Goal: Task Accomplishment & Management: Manage account settings

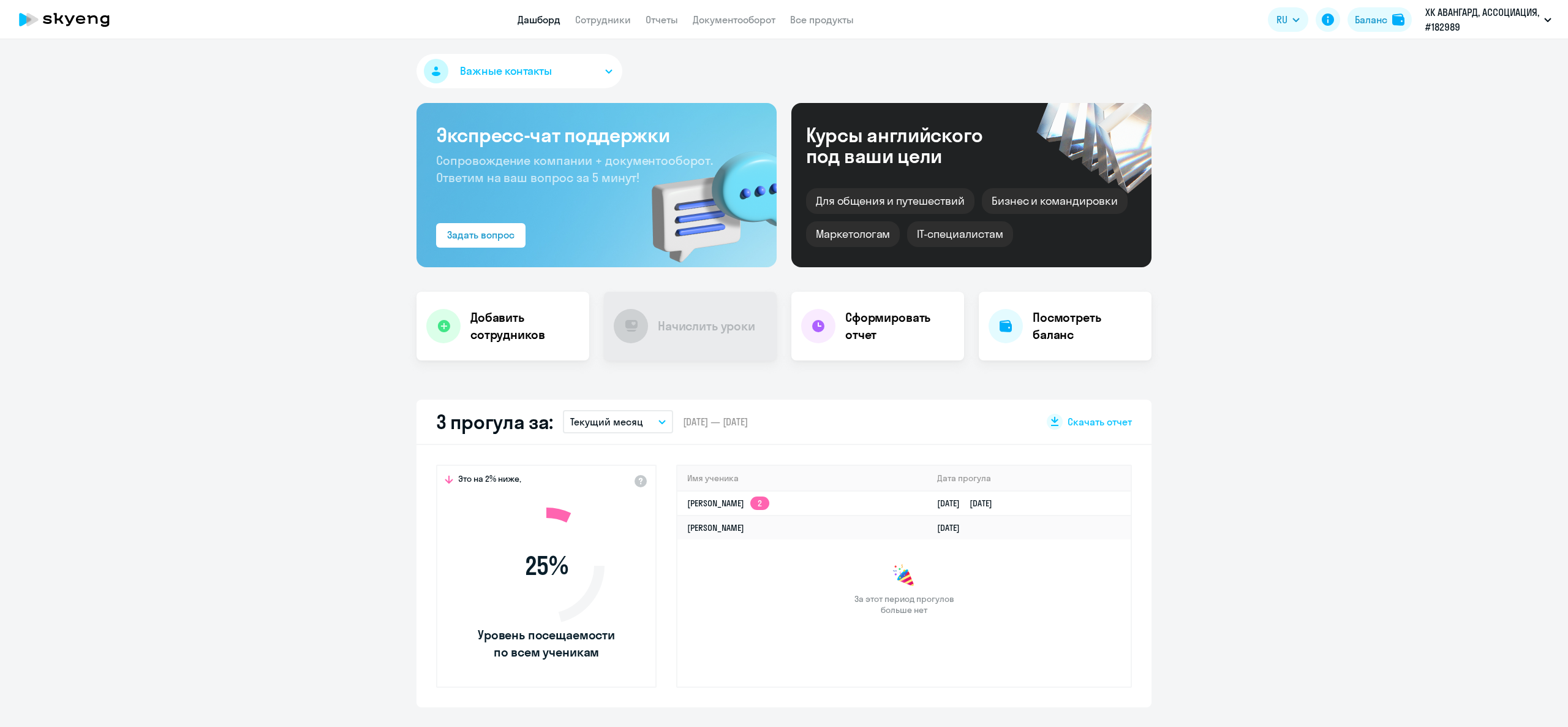
select select "30"
click at [603, 21] on link "Сотрудники" at bounding box center [603, 19] width 55 height 12
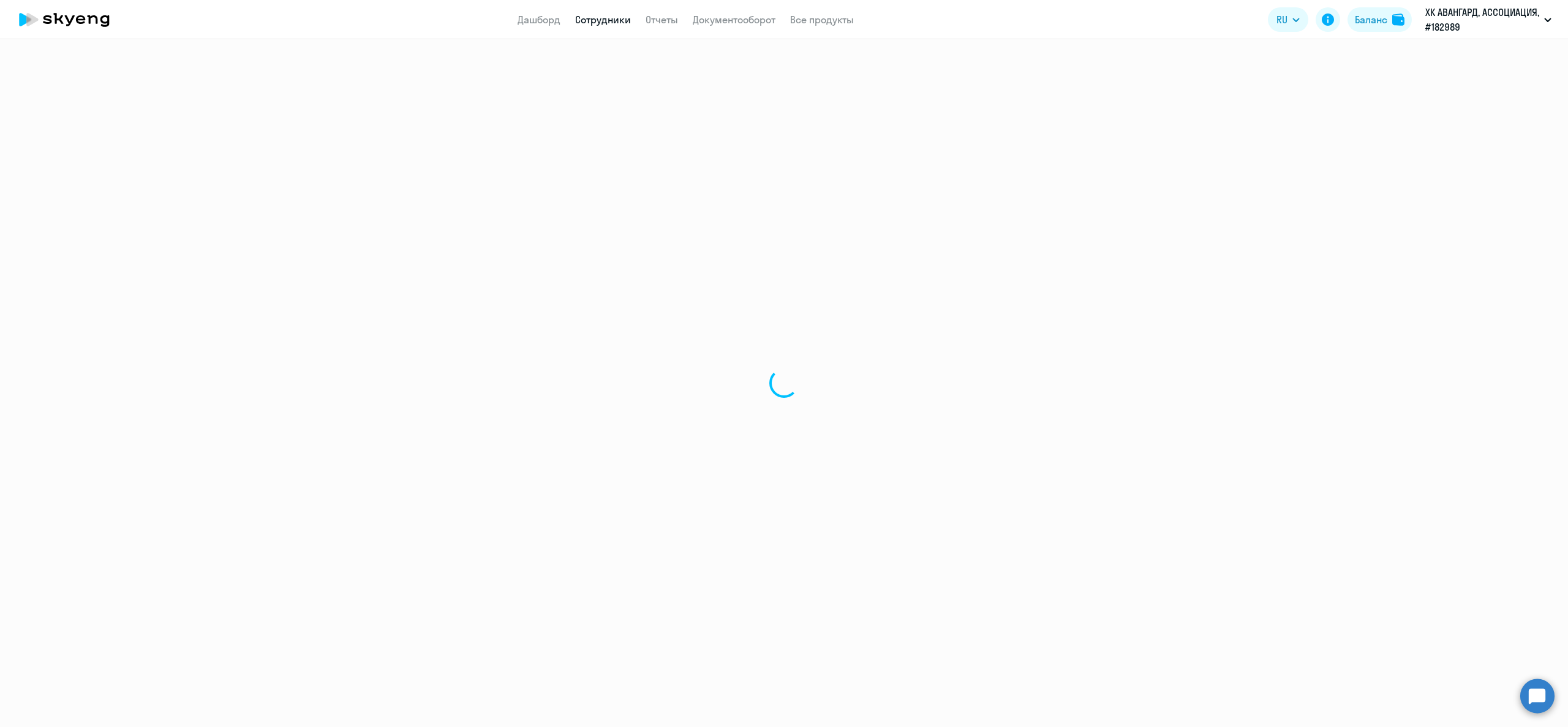
select select "30"
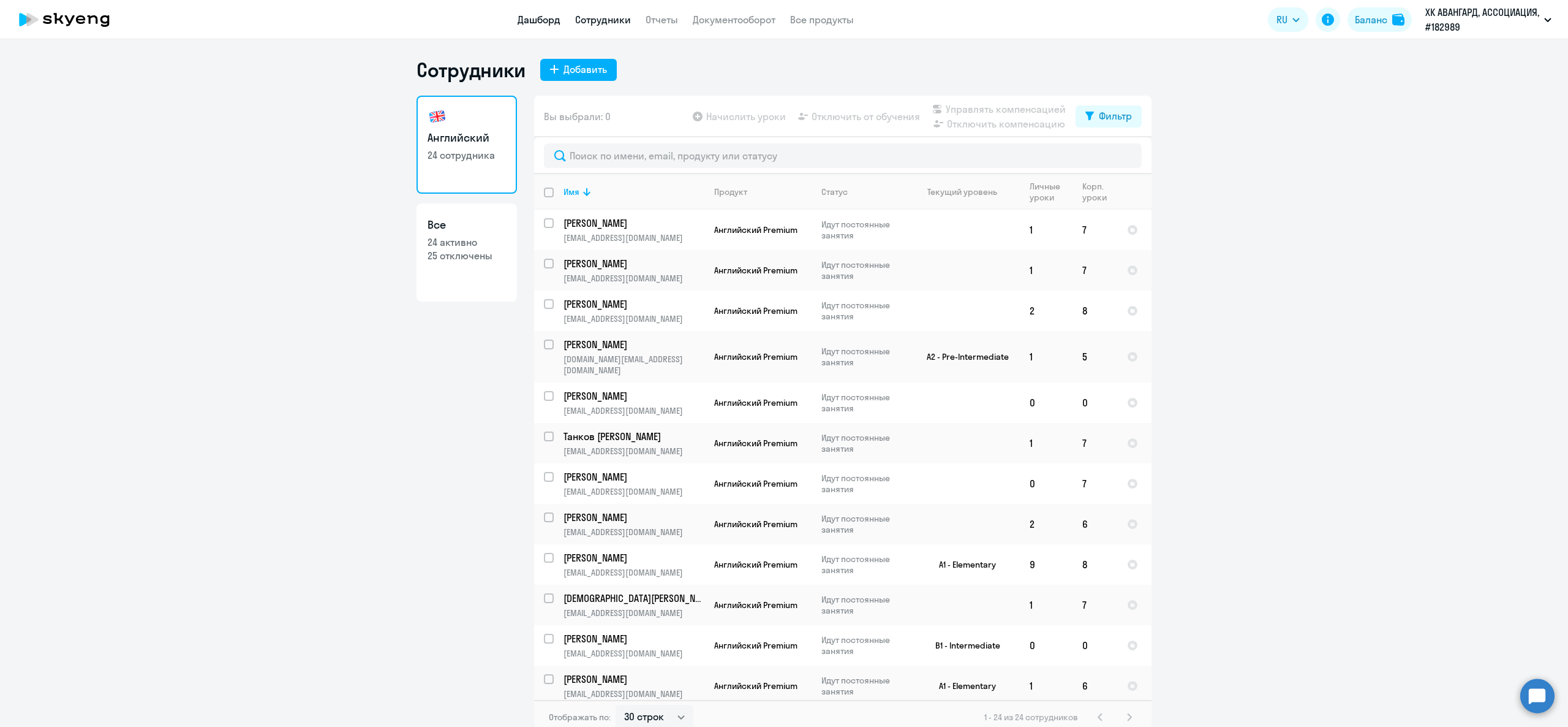
click at [539, 17] on link "Дашборд" at bounding box center [539, 19] width 43 height 12
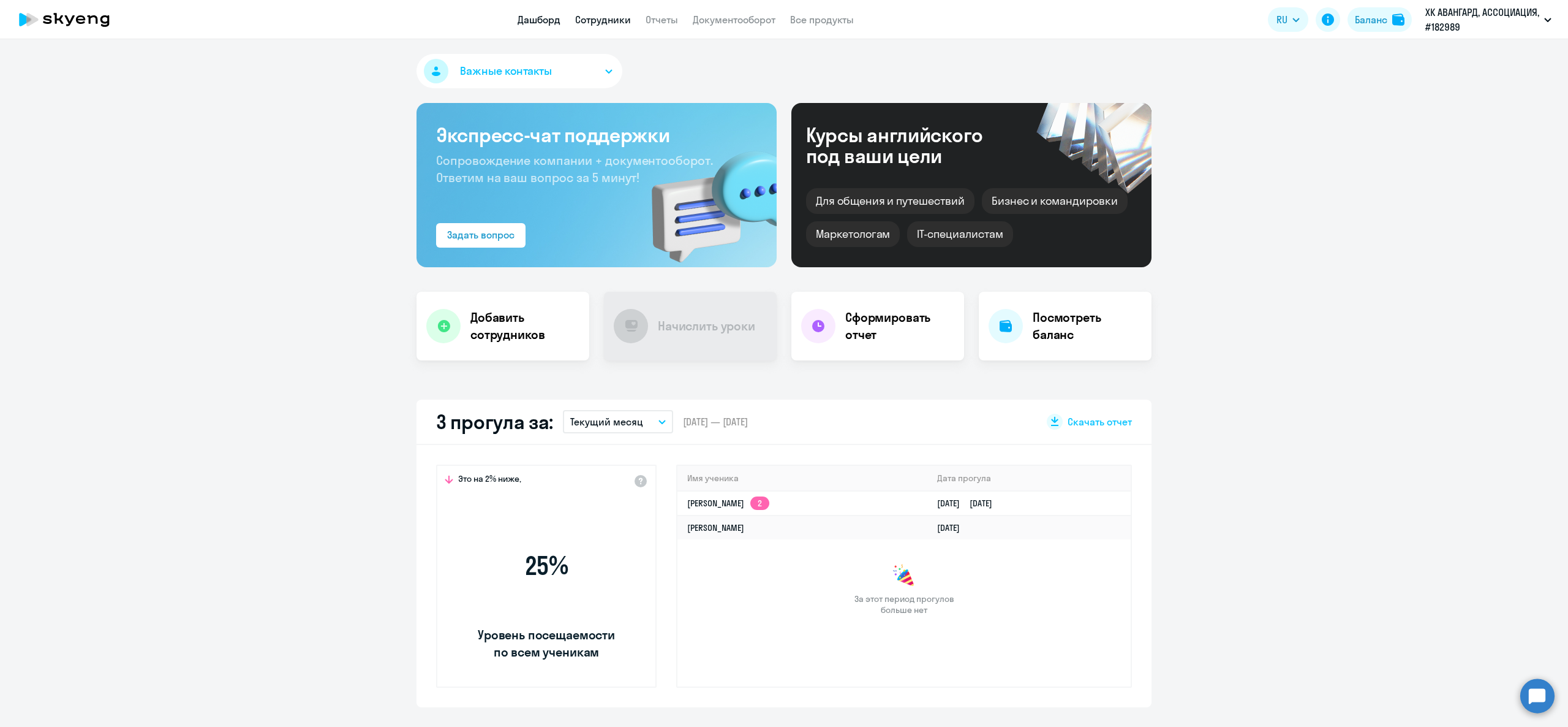
click at [599, 17] on link "Сотрудники" at bounding box center [603, 19] width 55 height 12
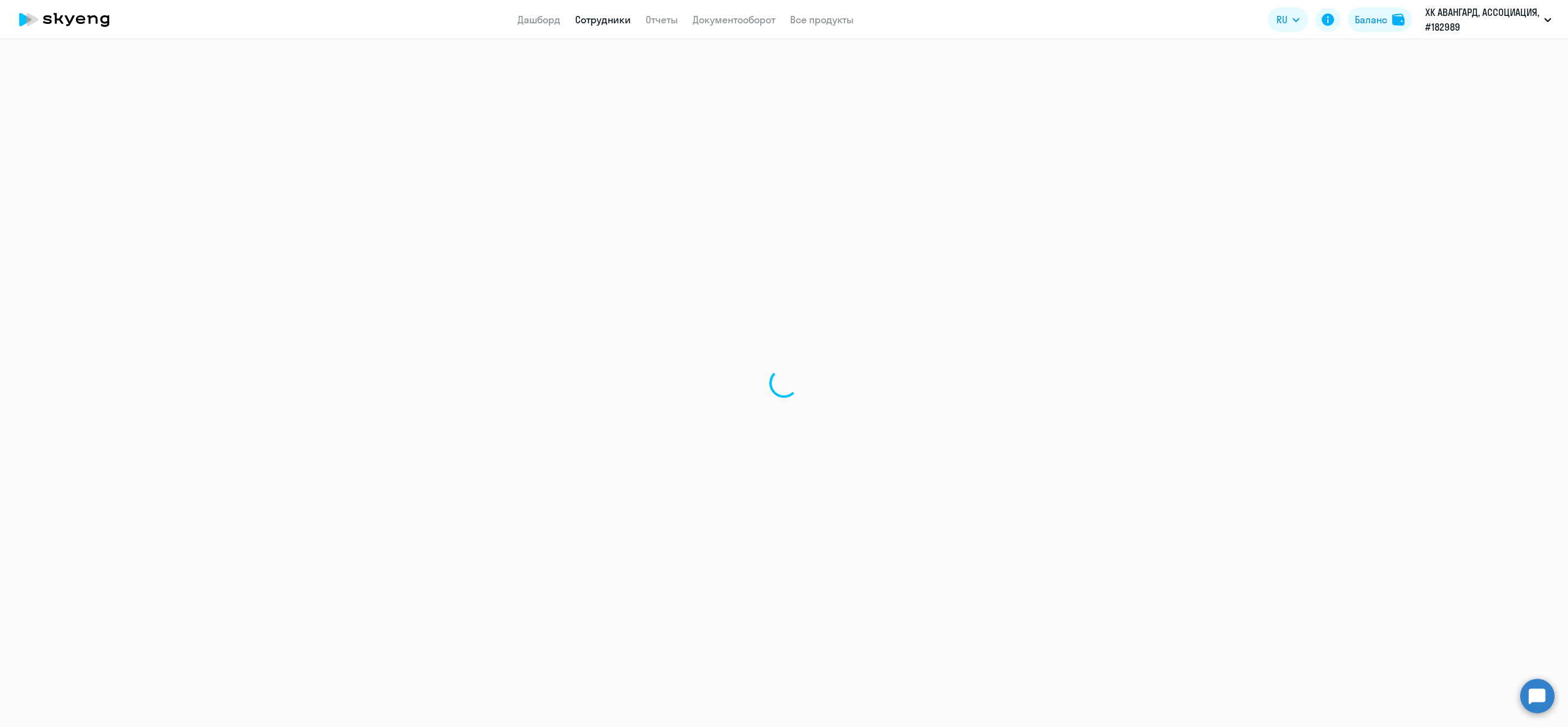
select select "30"
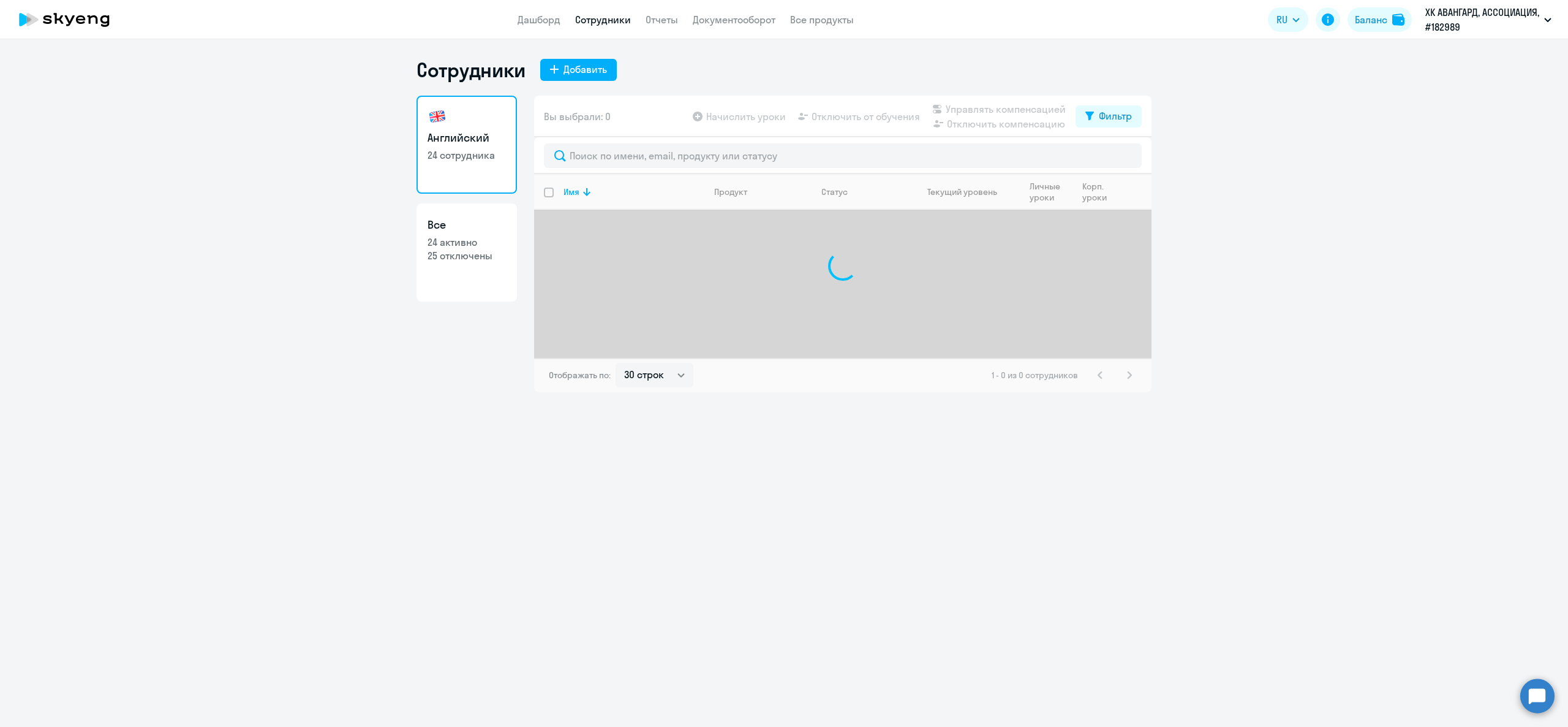
click at [673, 12] on app-menu-item-link "Отчеты" at bounding box center [662, 20] width 32 height 15
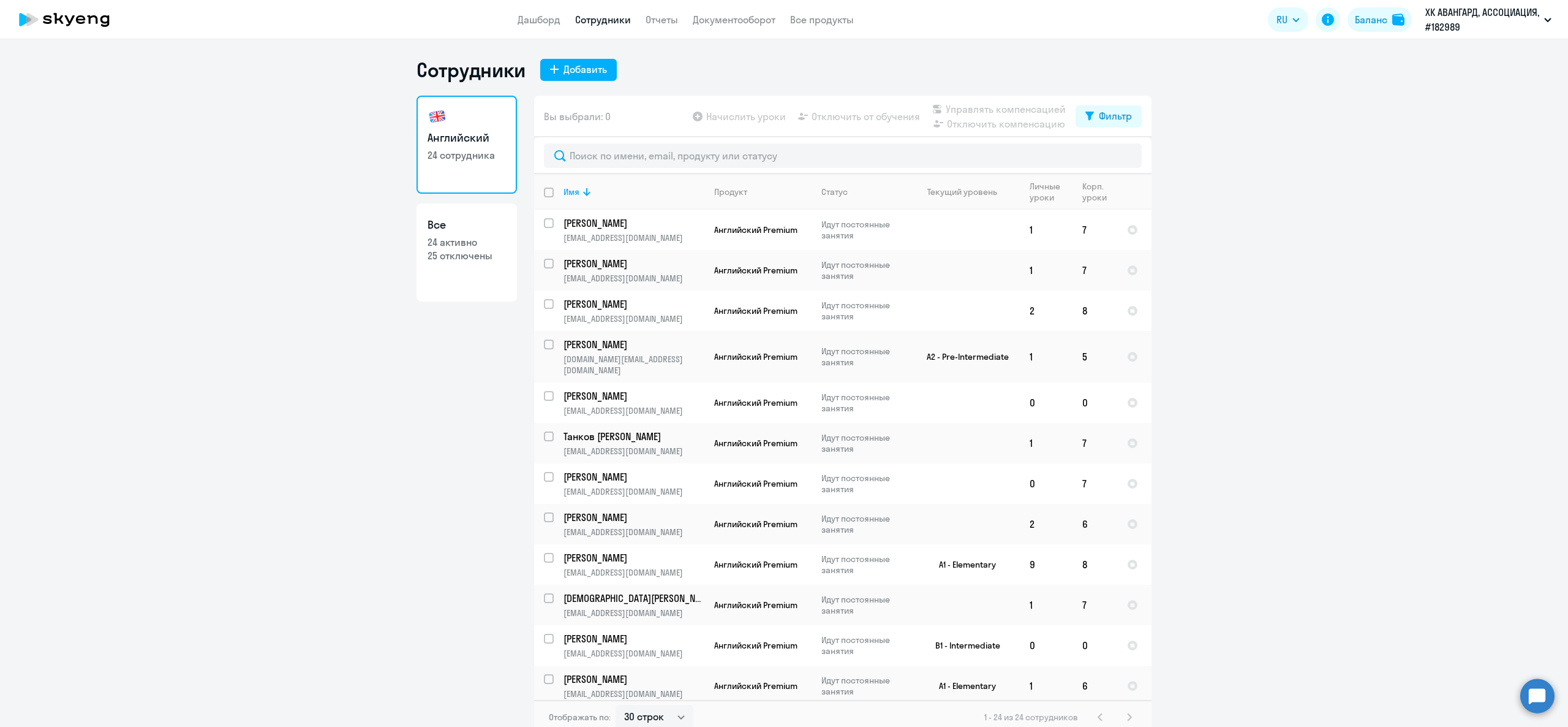
click at [662, 28] on app-header "Дашборд Сотрудники Отчеты Документооборот Все продукты Дашборд Сотрудники Отчет…" at bounding box center [784, 20] width 1568 height 39
click at [657, 17] on link "Отчеты" at bounding box center [662, 19] width 32 height 12
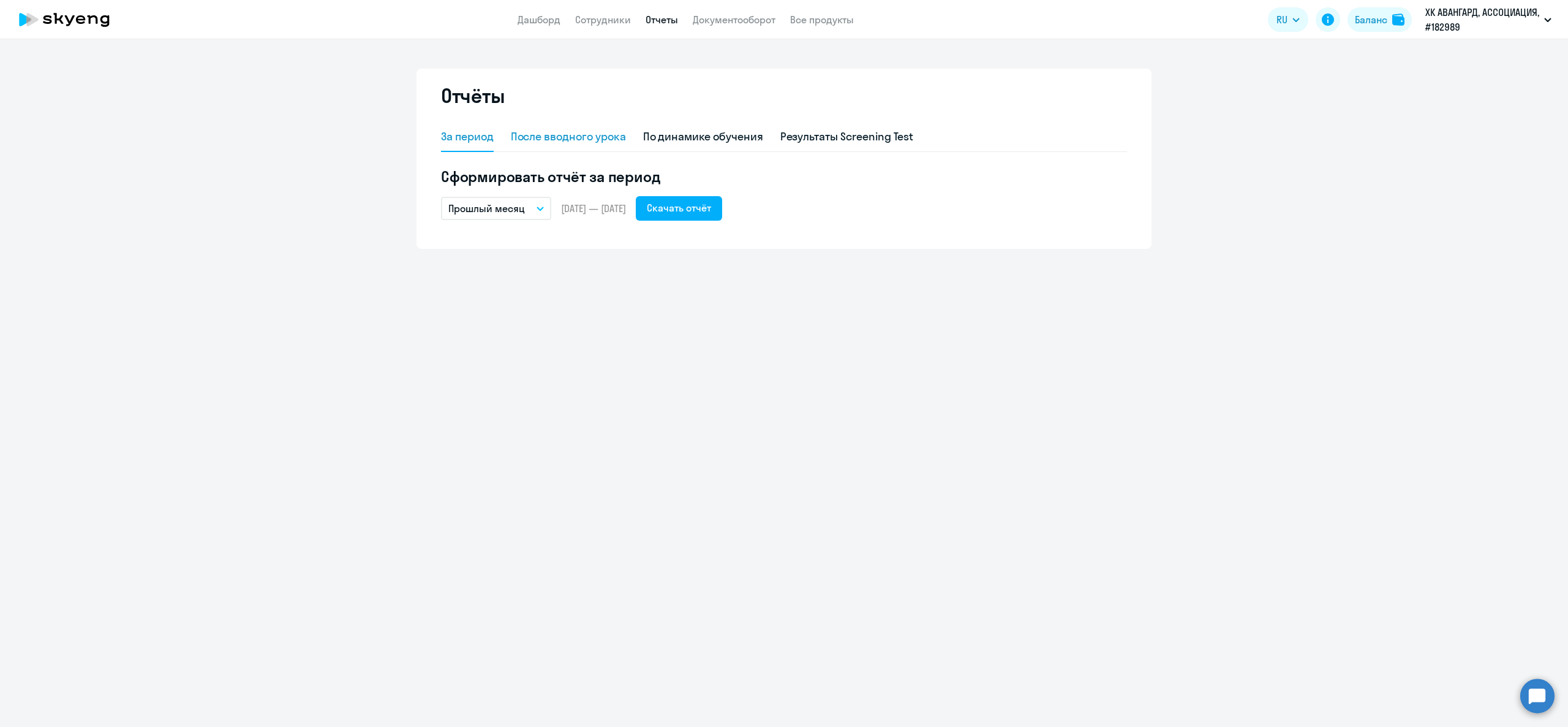
click at [584, 127] on div "После вводного урока" at bounding box center [568, 138] width 115 height 29
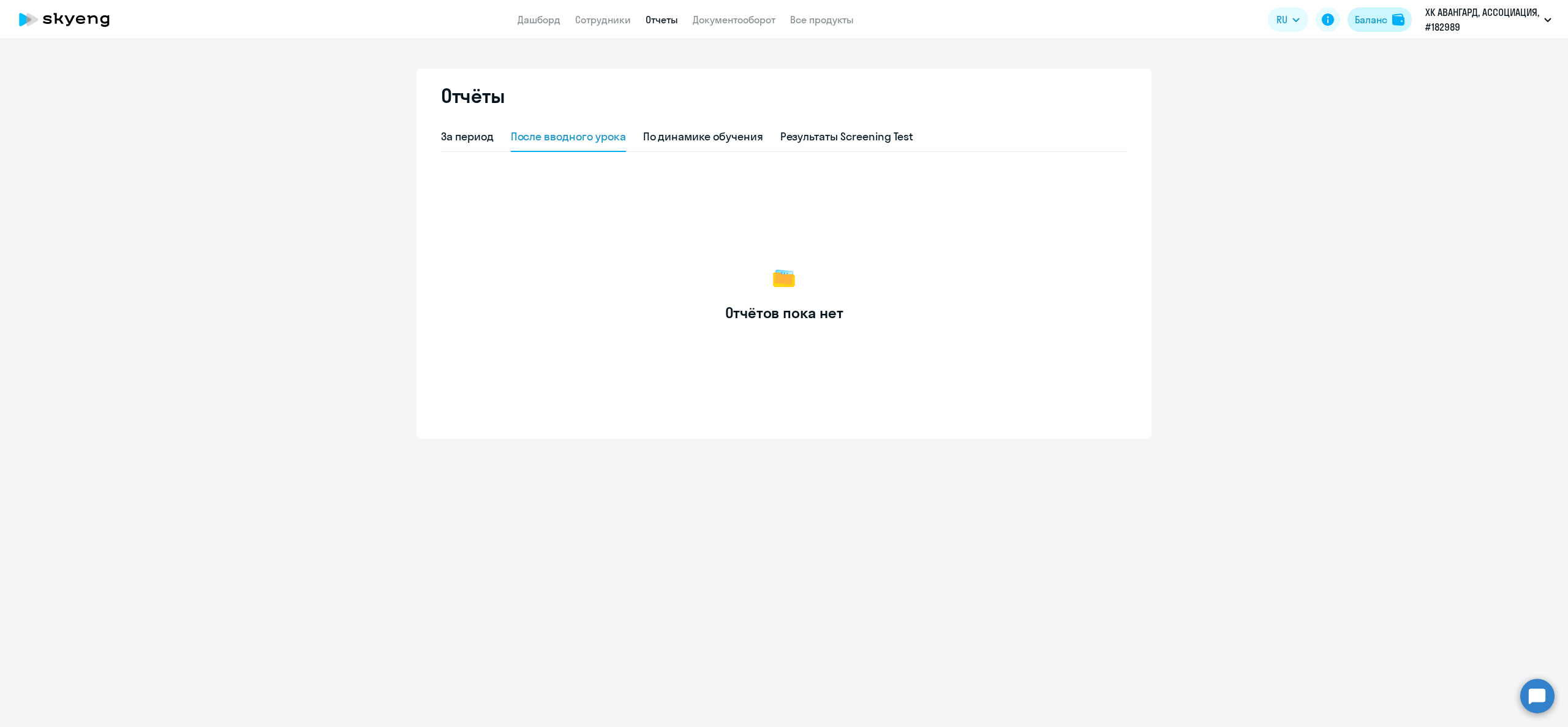
click at [1355, 16] on div "Баланс" at bounding box center [1371, 19] width 32 height 15
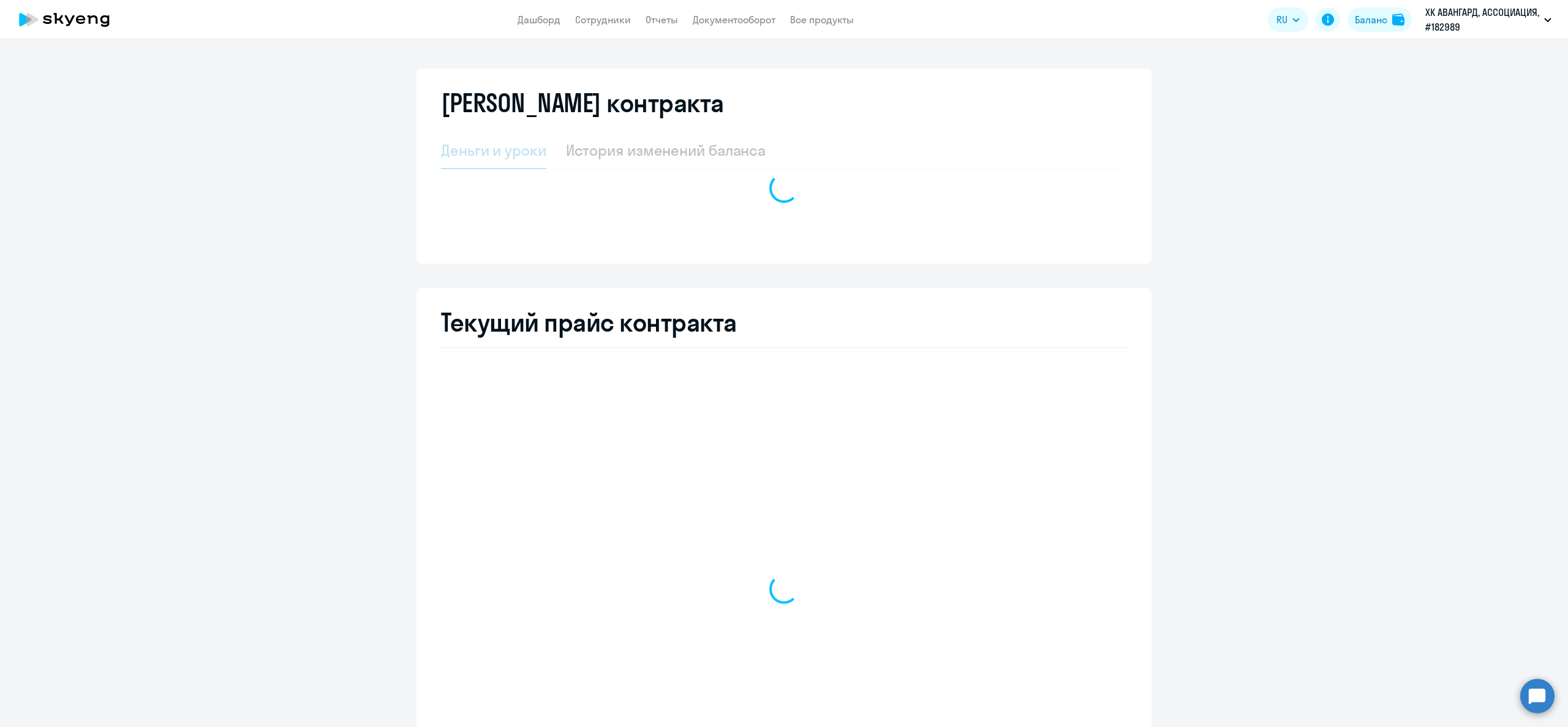
select select "english_adult_not_native_speaker"
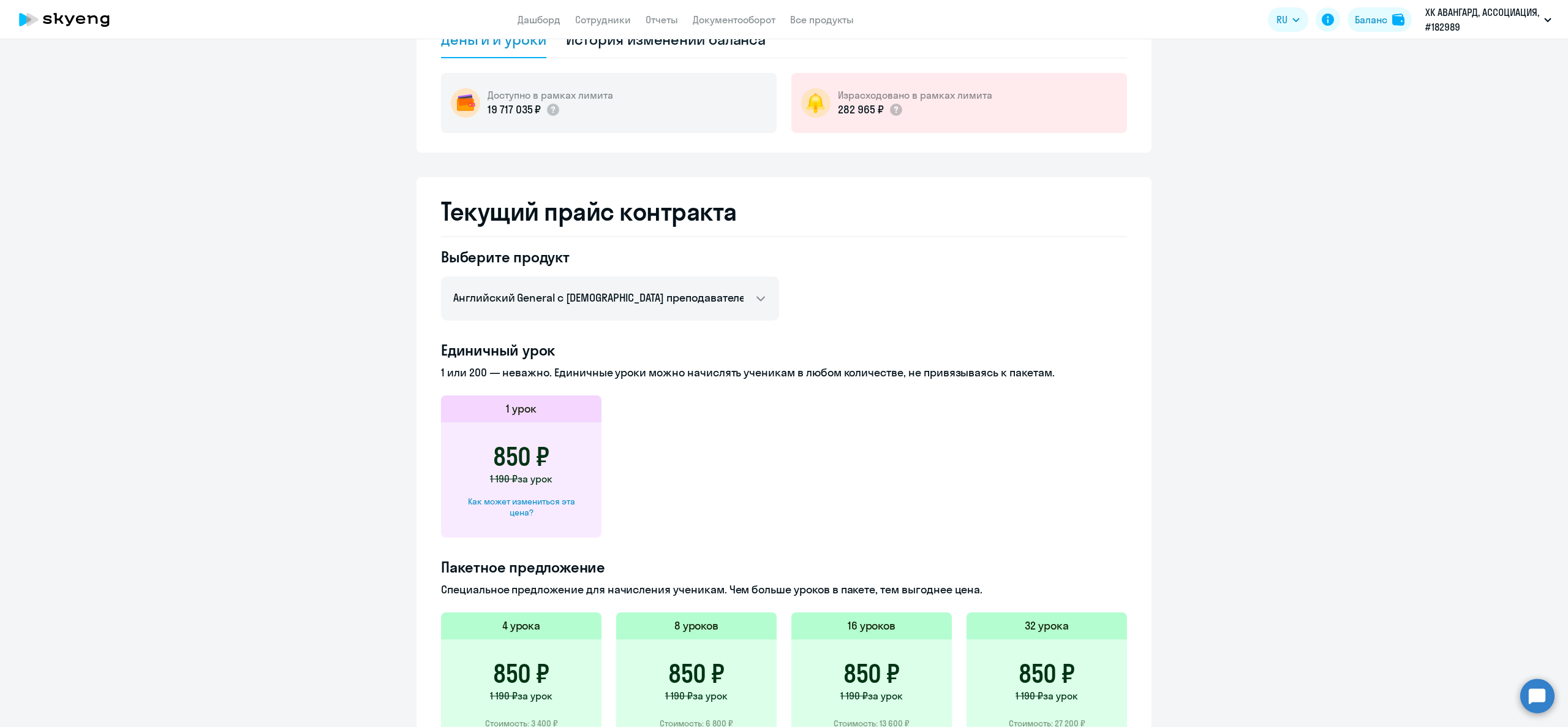
scroll to position [3, 0]
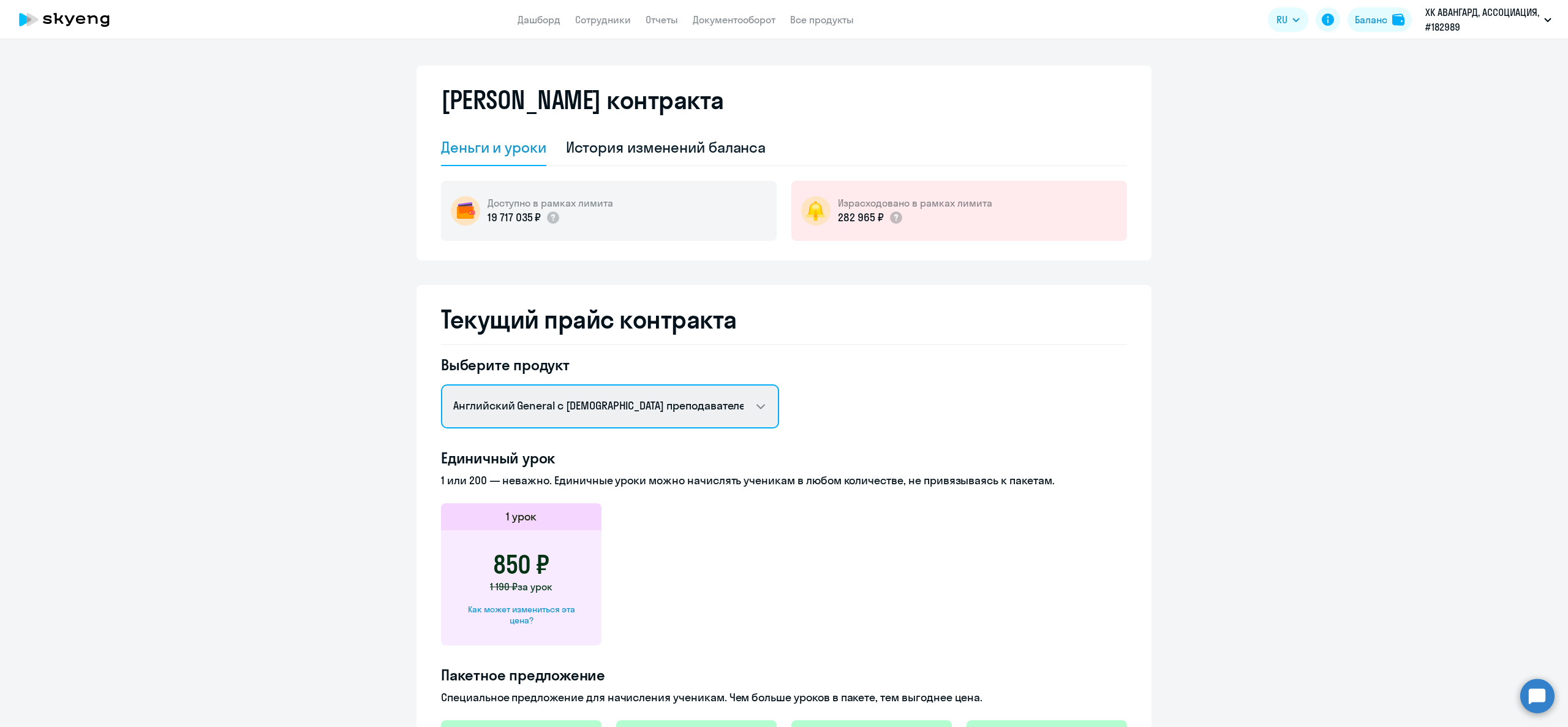
click at [550, 413] on select "Английский General с [DEMOGRAPHIC_DATA] преподавателем Английский General с [DE…" at bounding box center [610, 406] width 338 height 44
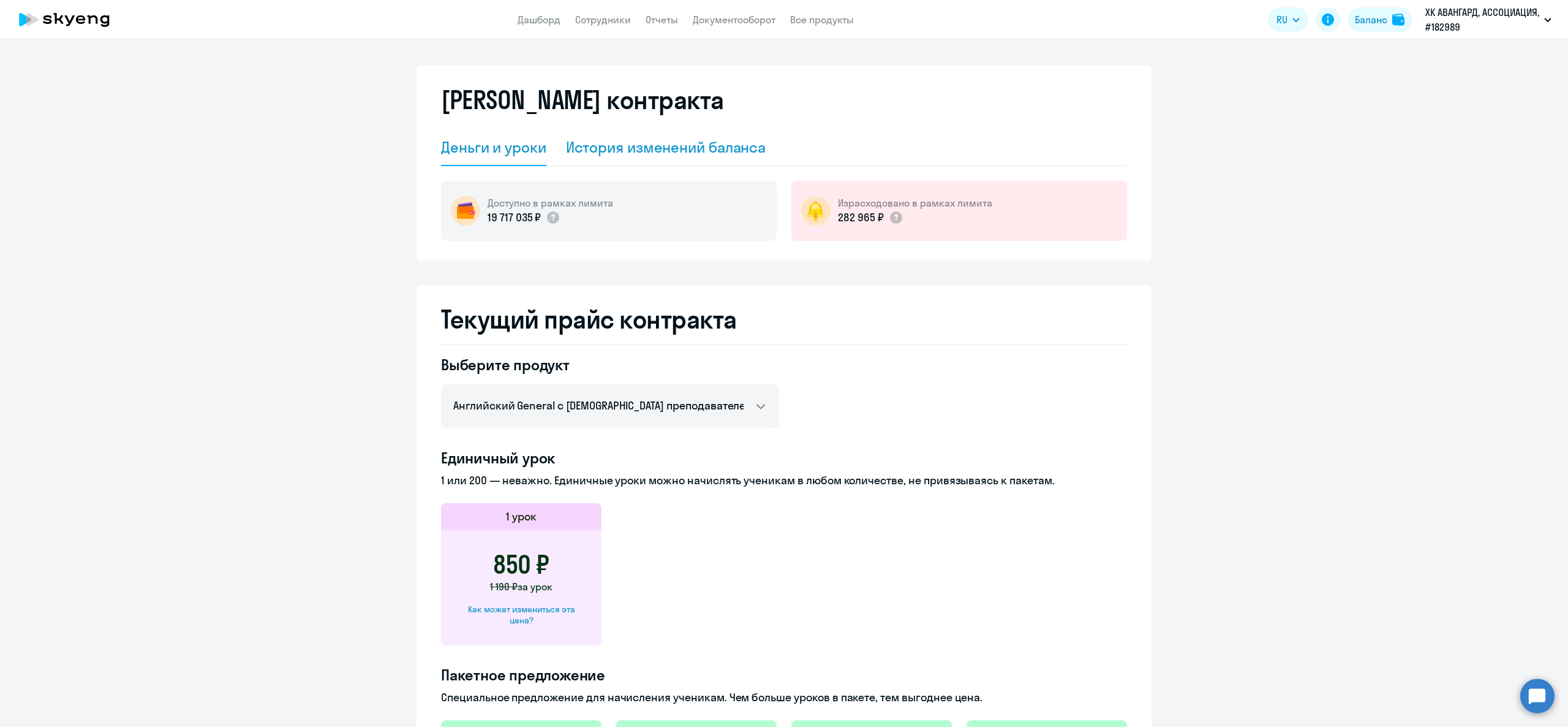
click at [579, 159] on div "История изменений баланса" at bounding box center [666, 147] width 201 height 36
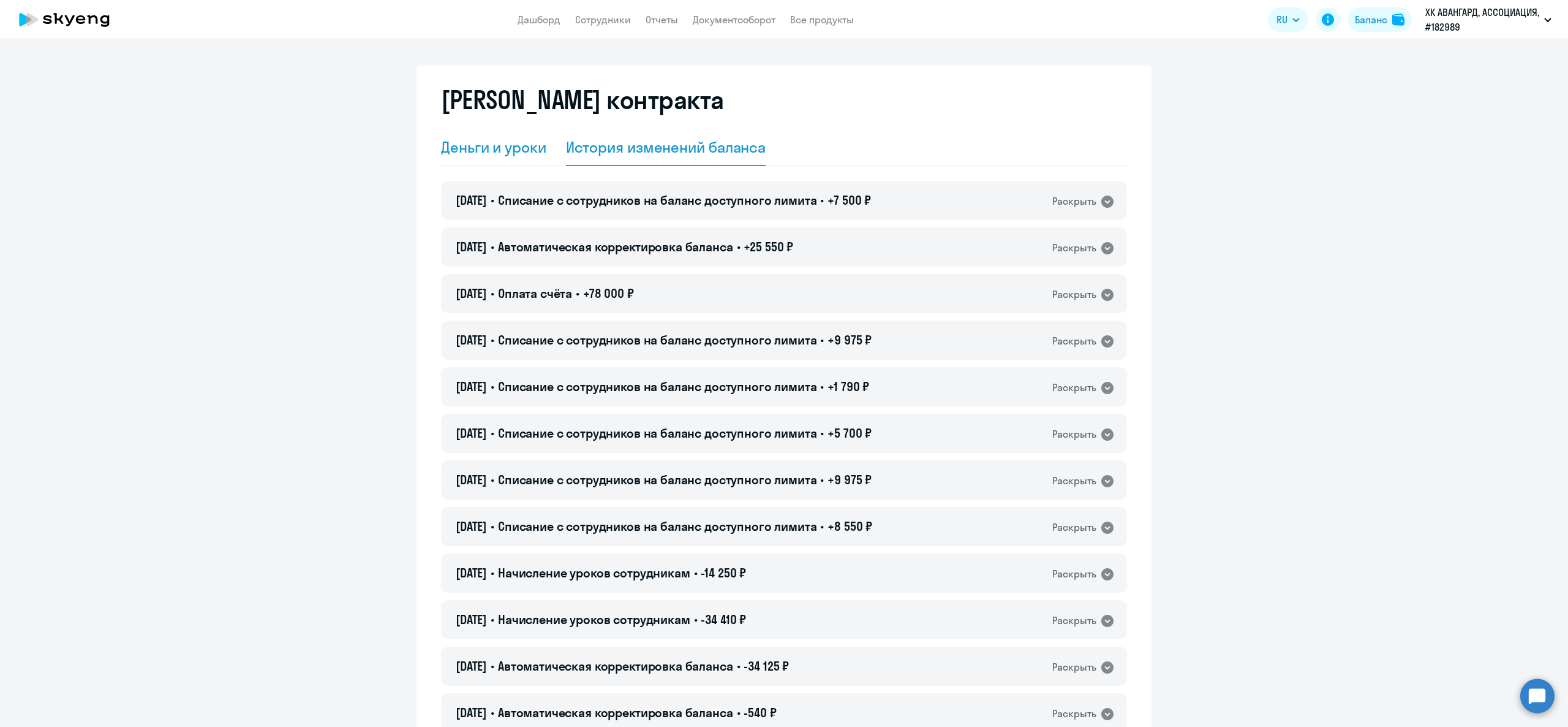
click at [494, 156] on div "Деньги и уроки" at bounding box center [494, 147] width 105 height 20
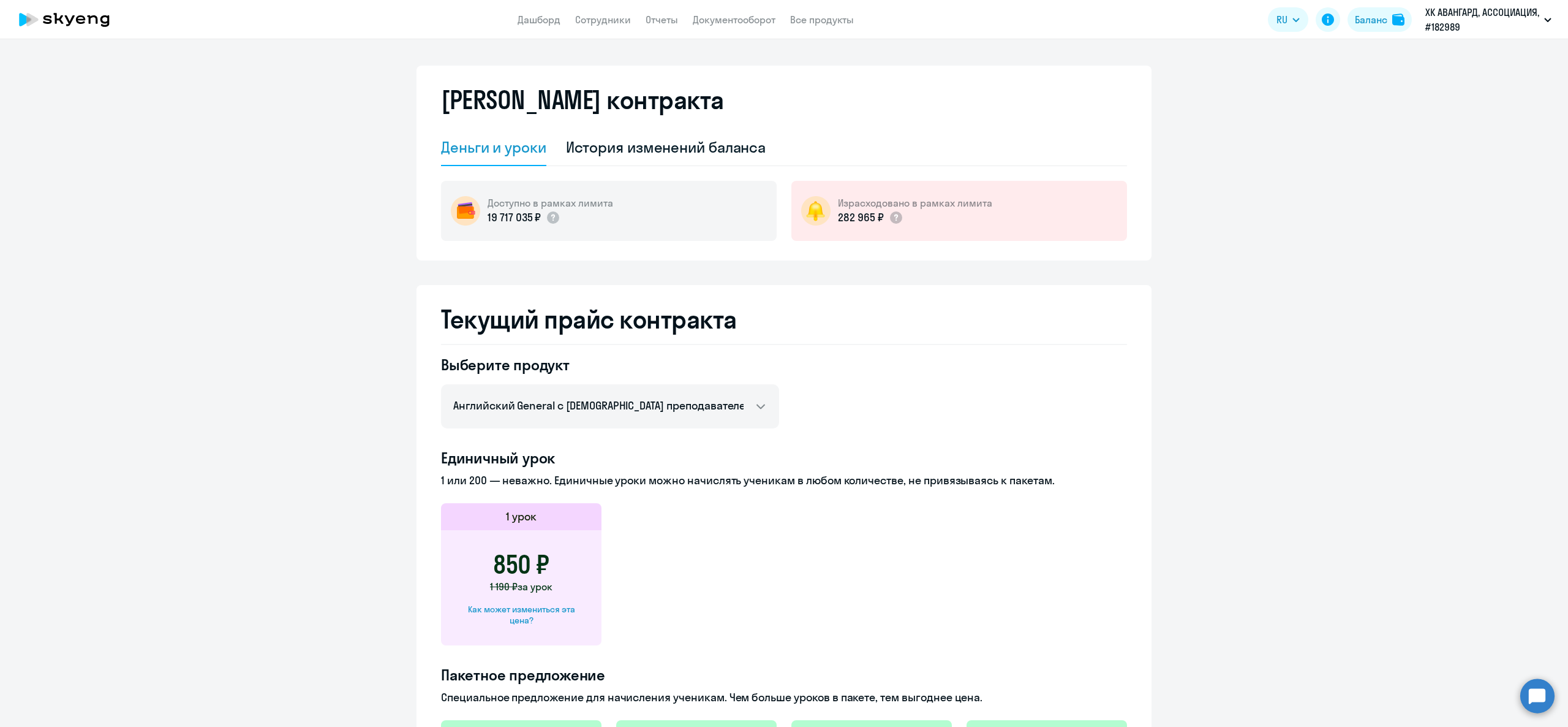
click at [548, 616] on div "Как может измениться эта цена?" at bounding box center [521, 614] width 121 height 22
select select "english_adult_not_native_speaker"
